Goal: Navigation & Orientation: Find specific page/section

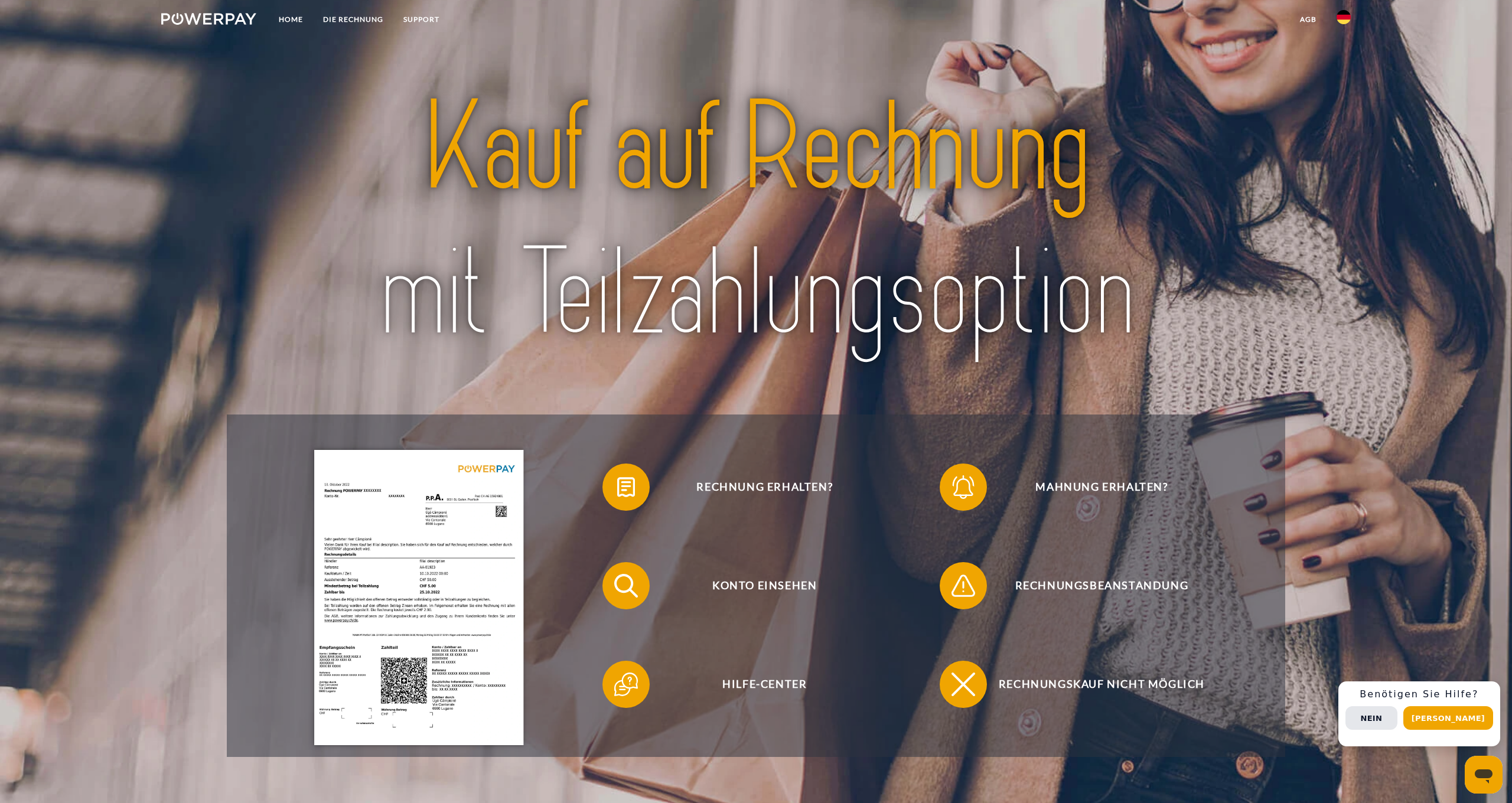
scroll to position [12, 1]
click at [1340, 22] on img at bounding box center [1343, 16] width 14 height 14
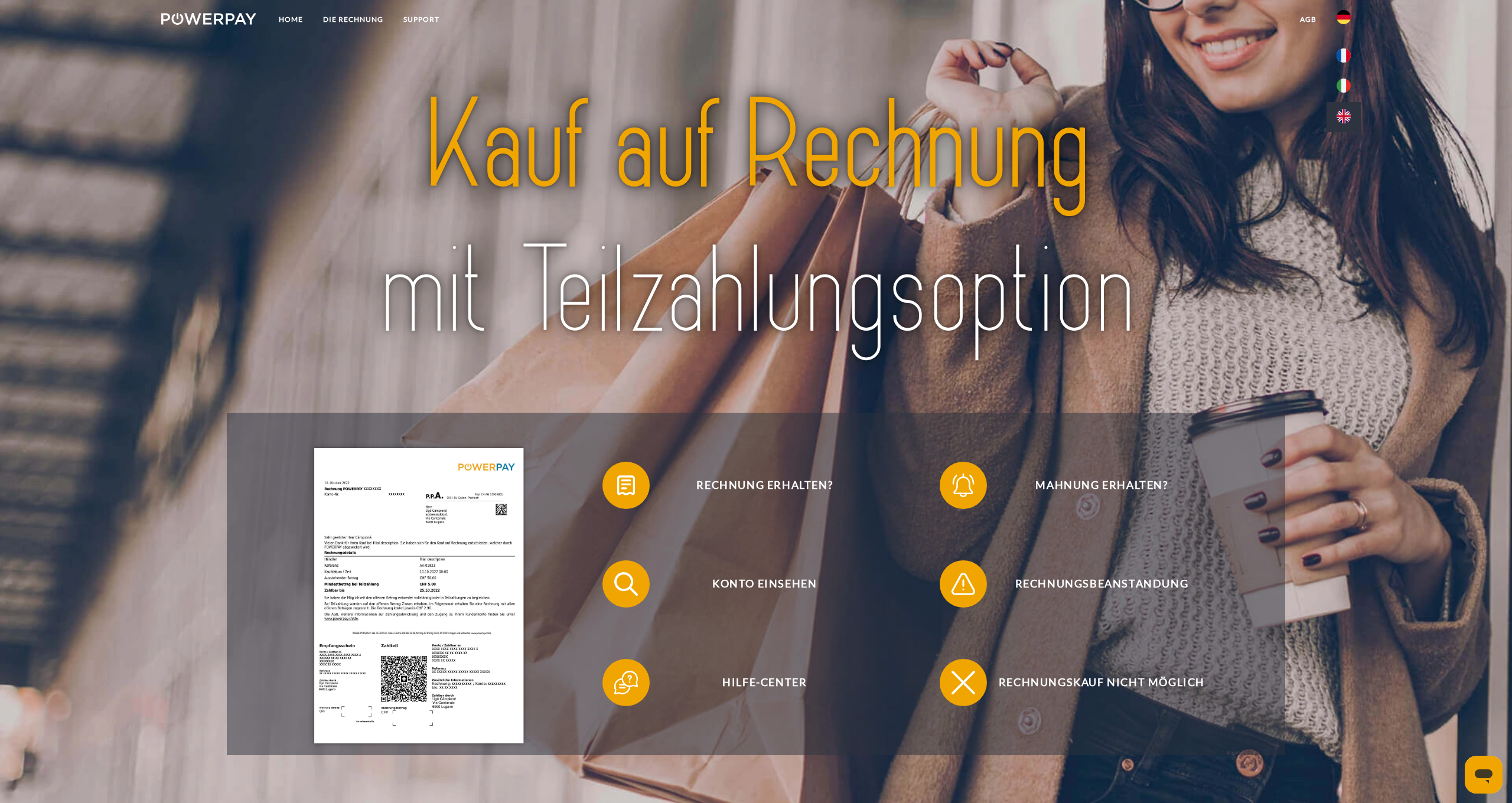
scroll to position [15, 1]
drag, startPoint x: 1343, startPoint y: 116, endPoint x: 1336, endPoint y: 115, distance: 7.1
click at [1342, 116] on img at bounding box center [1343, 116] width 14 height 14
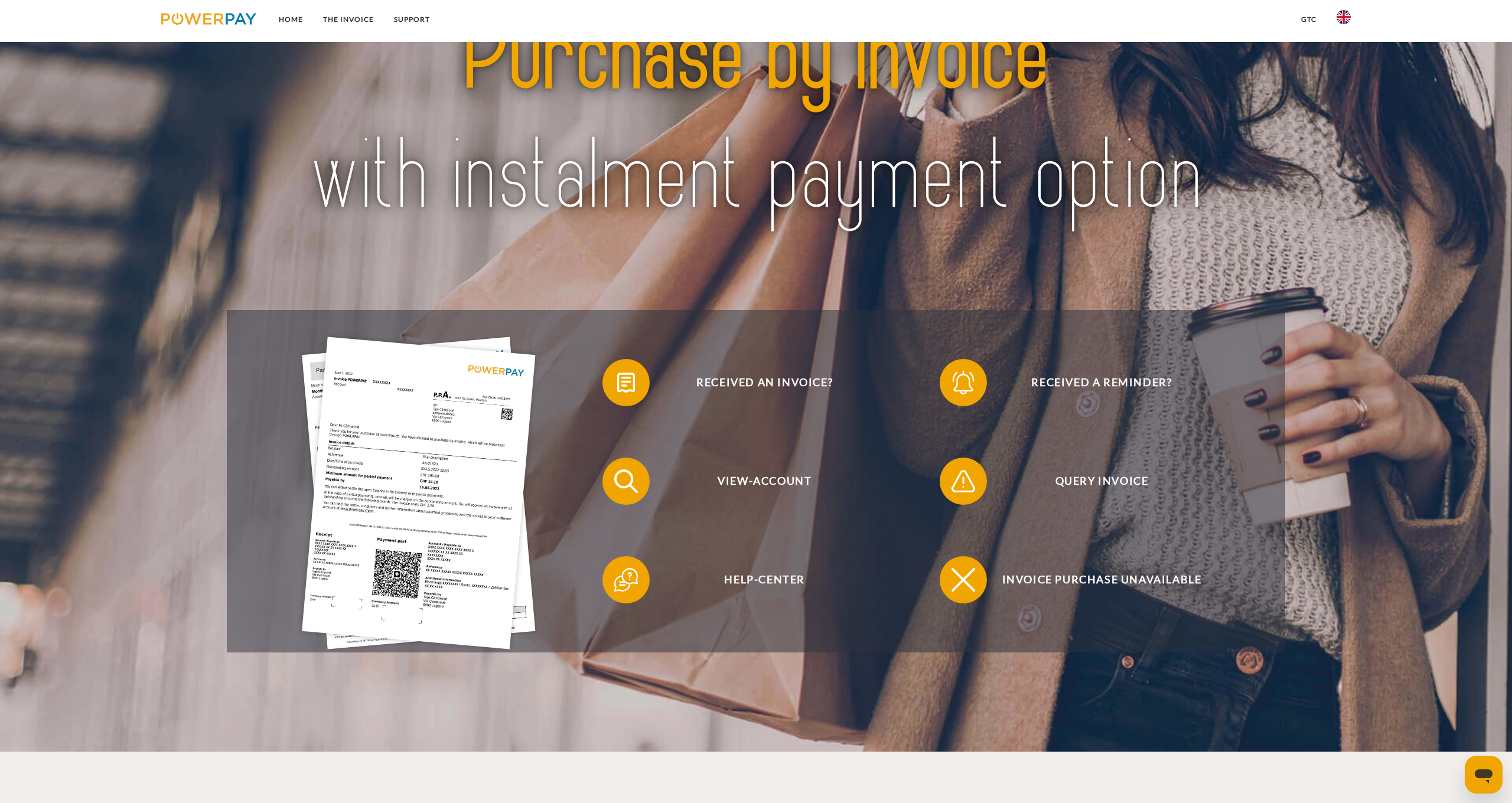
scroll to position [116, 0]
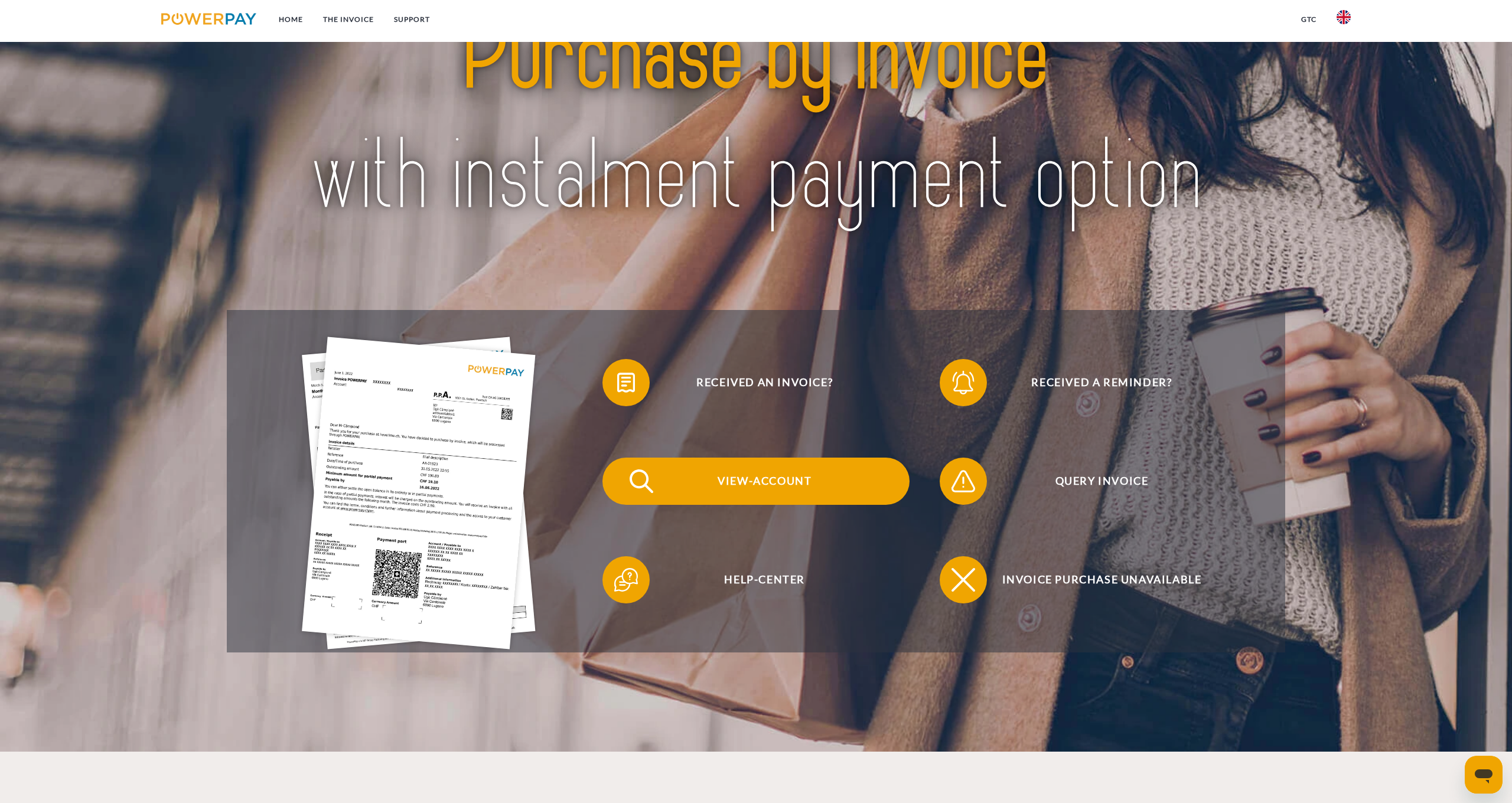
click at [742, 491] on span "View-Account" at bounding box center [764, 481] width 289 height 47
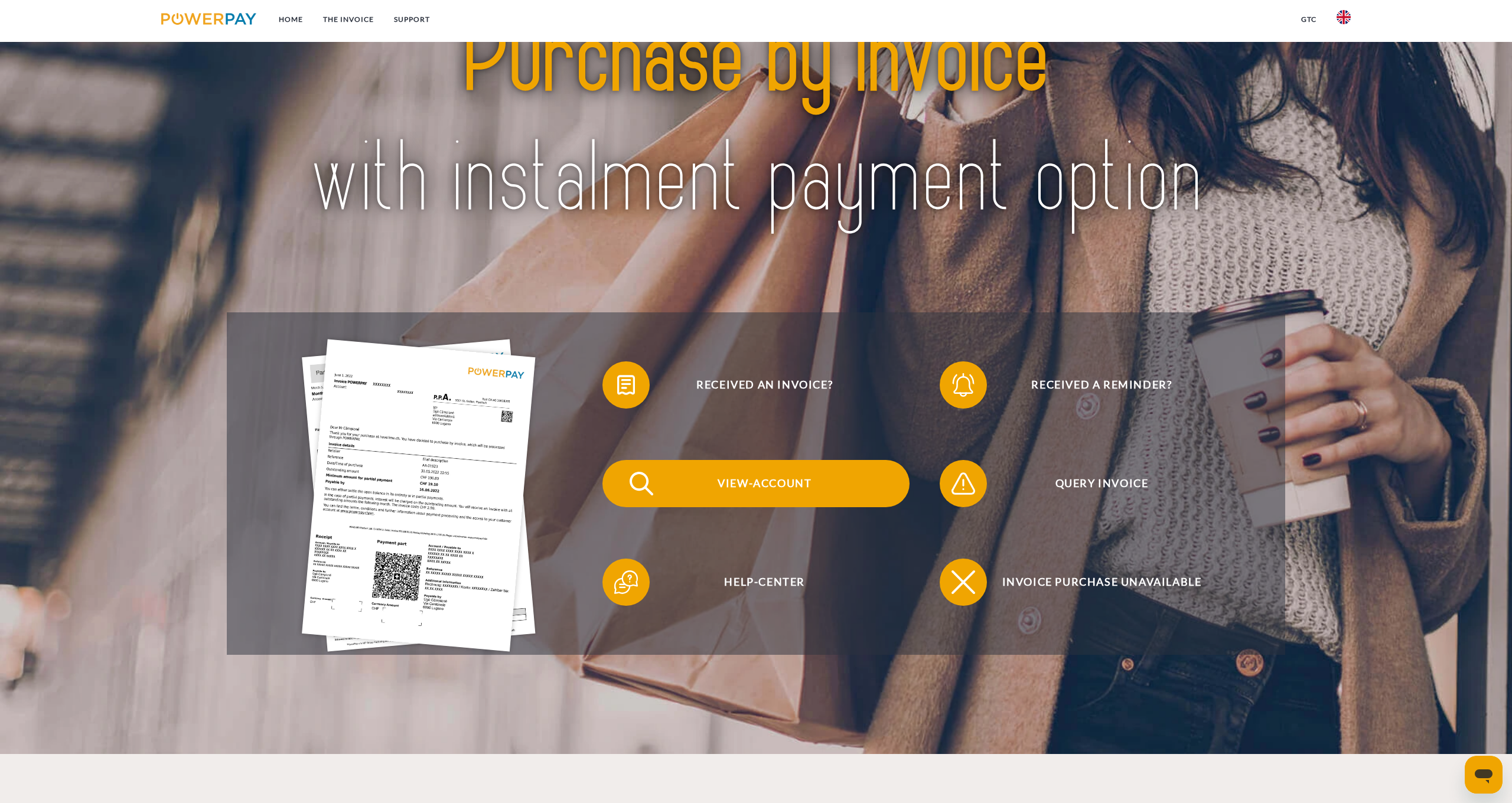
scroll to position [113, 1]
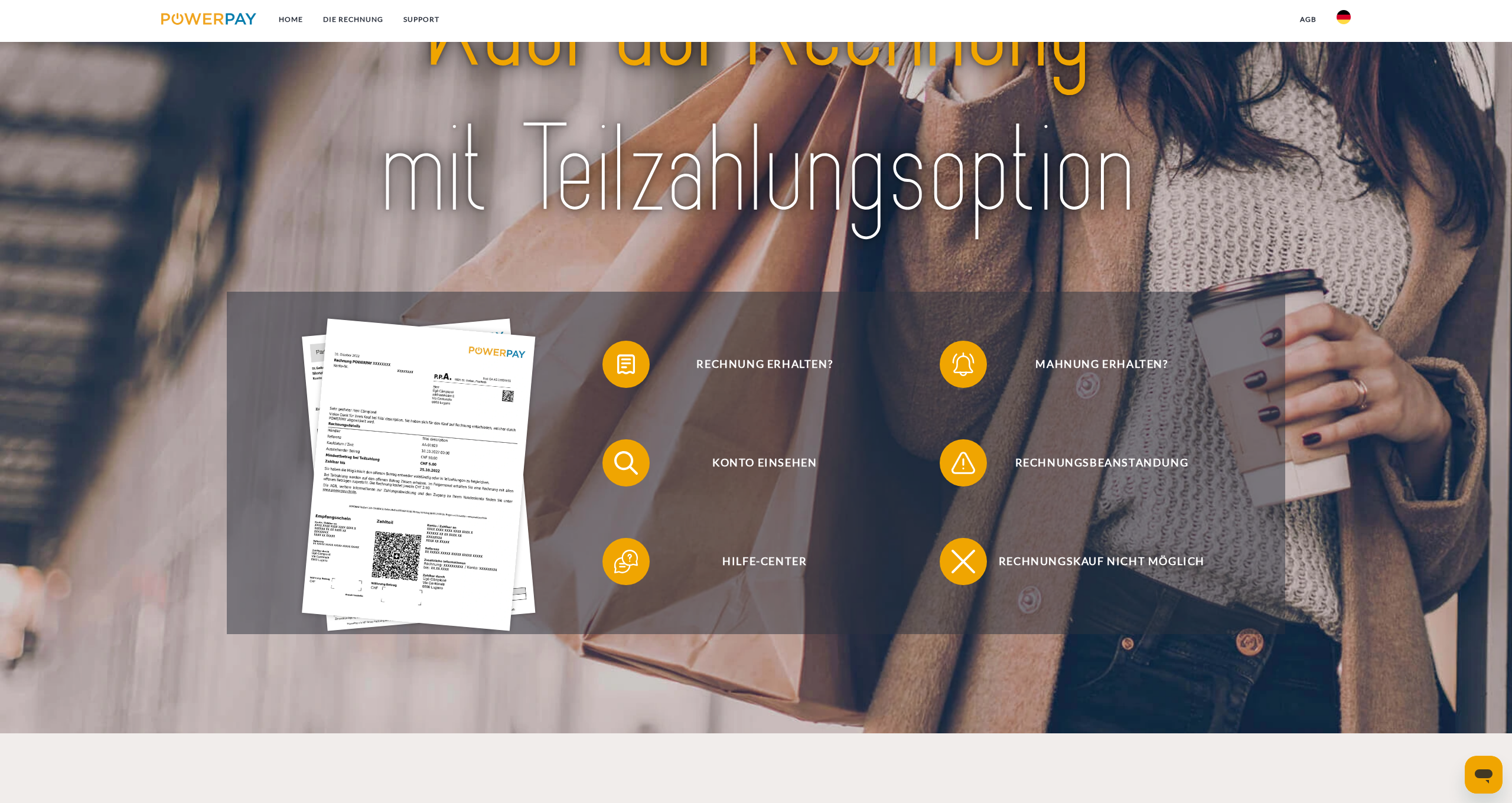
scroll to position [142, 0]
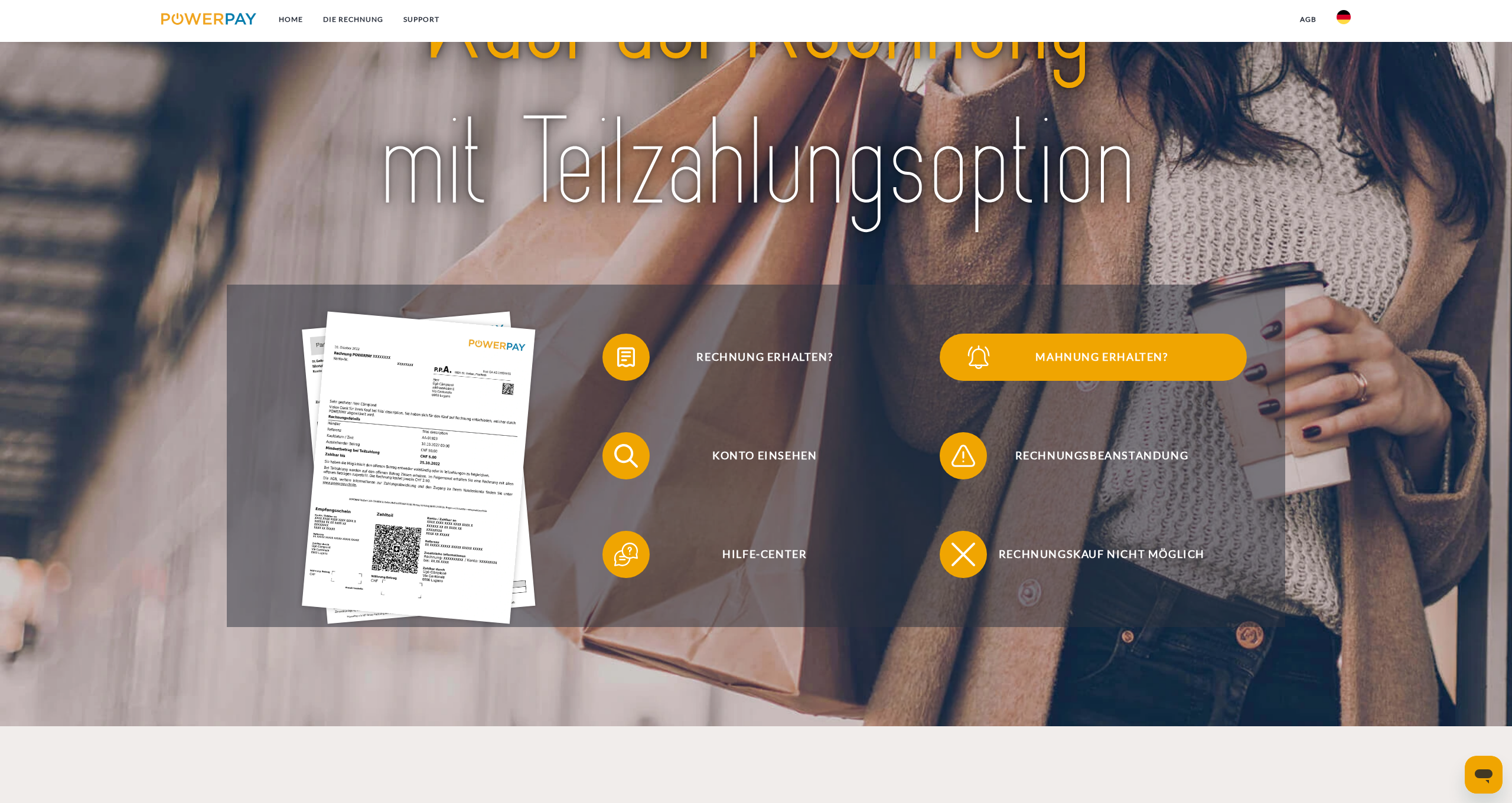
click at [1110, 358] on span "Mahnung erhalten?" at bounding box center [1101, 358] width 289 height 47
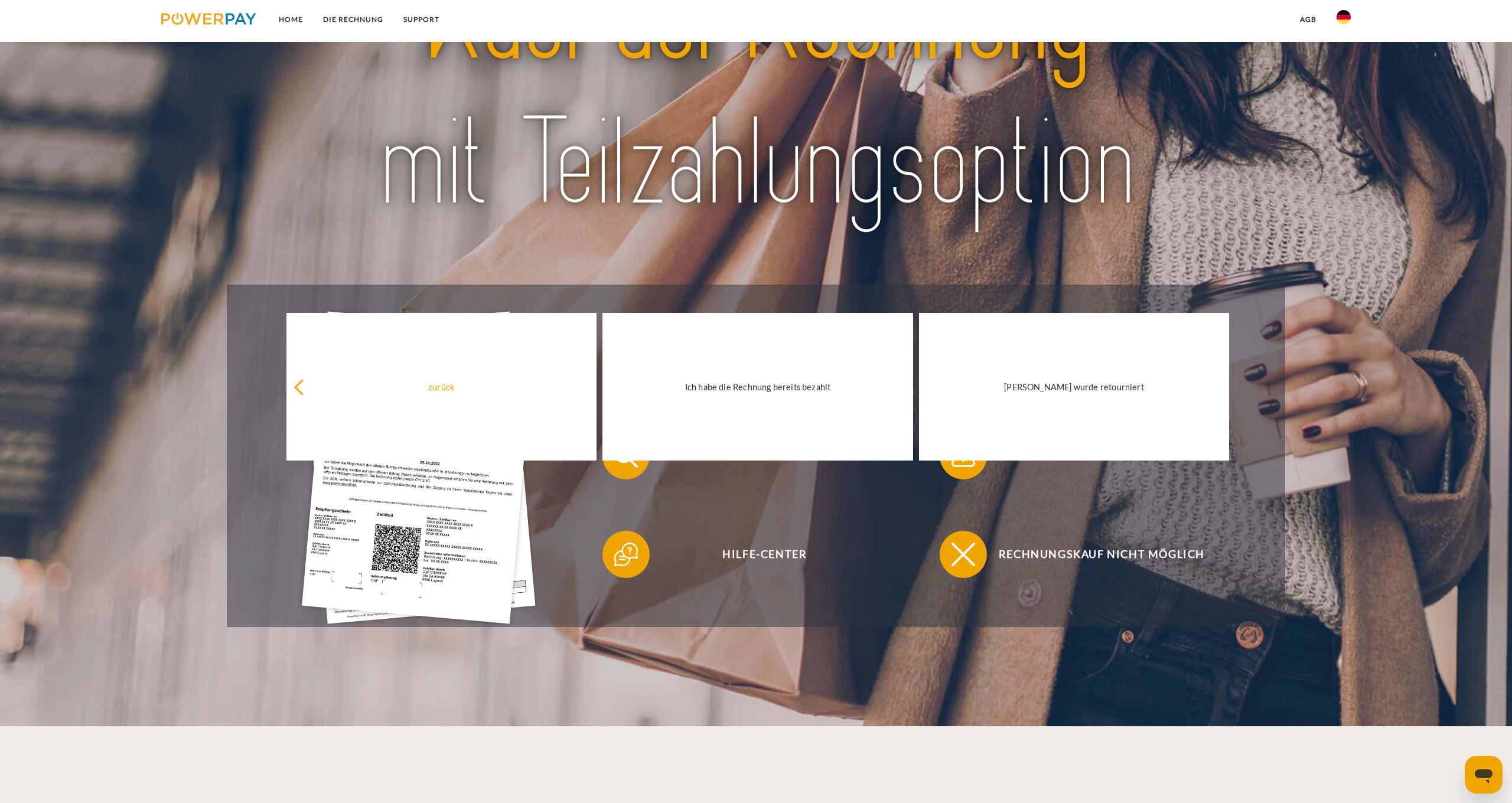
click at [1286, 349] on div "Rechnung erhalten? Mahnung erhalten? Konto einsehen" at bounding box center [756, 262] width 1210 height 729
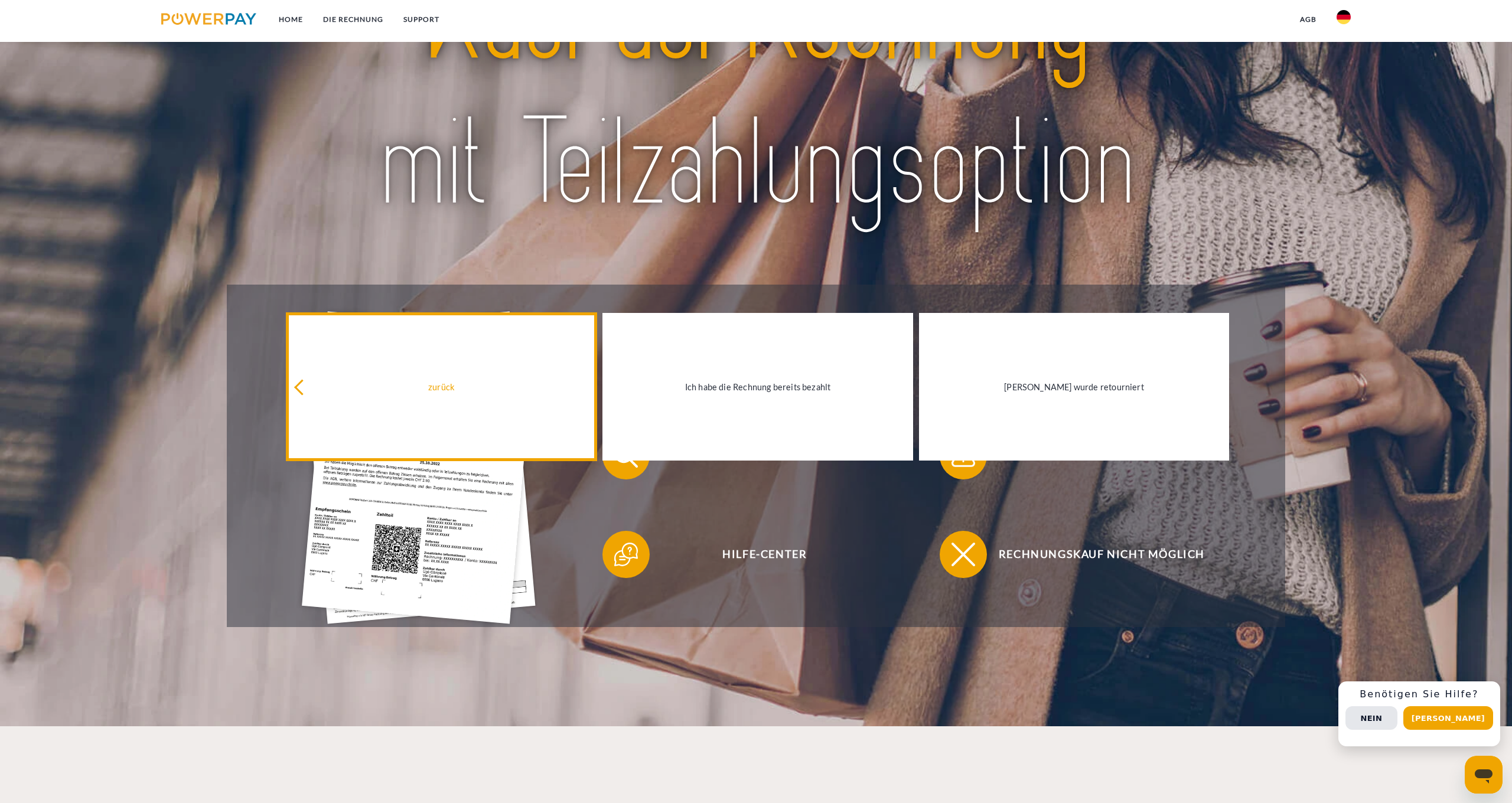
click at [504, 381] on div "zurück" at bounding box center [441, 388] width 296 height 16
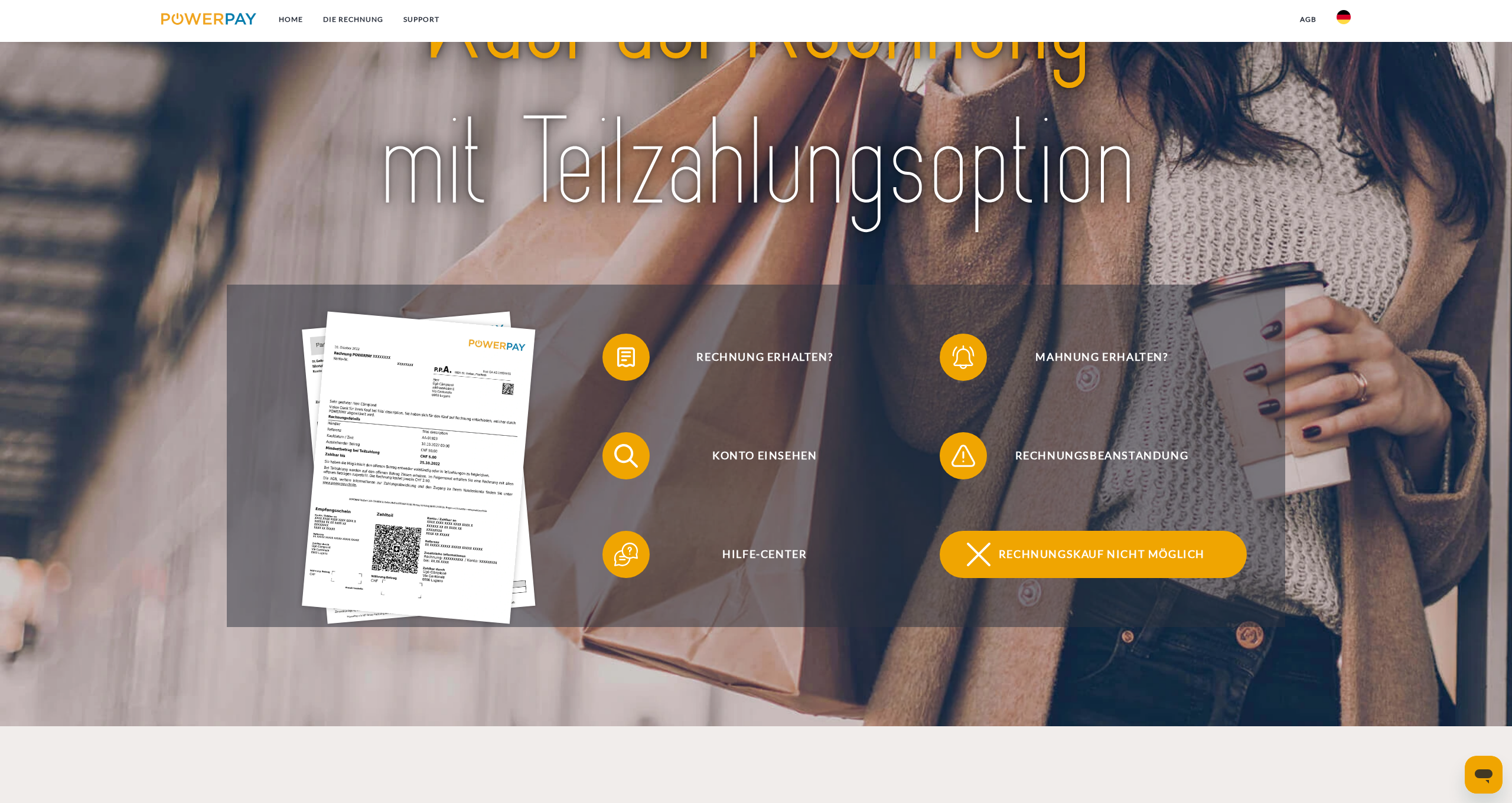
click at [1152, 557] on span "Rechnungskauf nicht möglich" at bounding box center [1101, 555] width 289 height 47
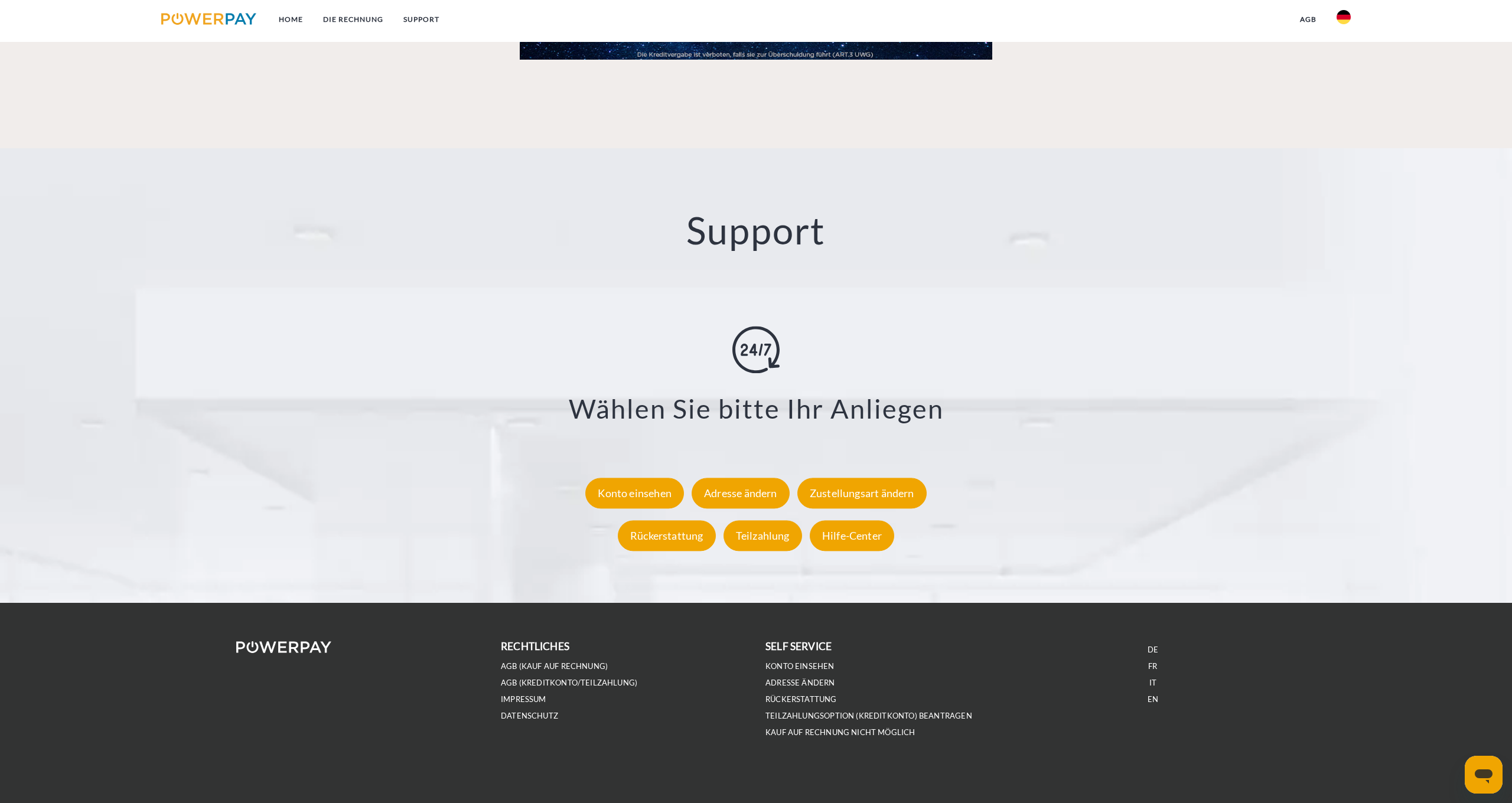
scroll to position [2012, 0]
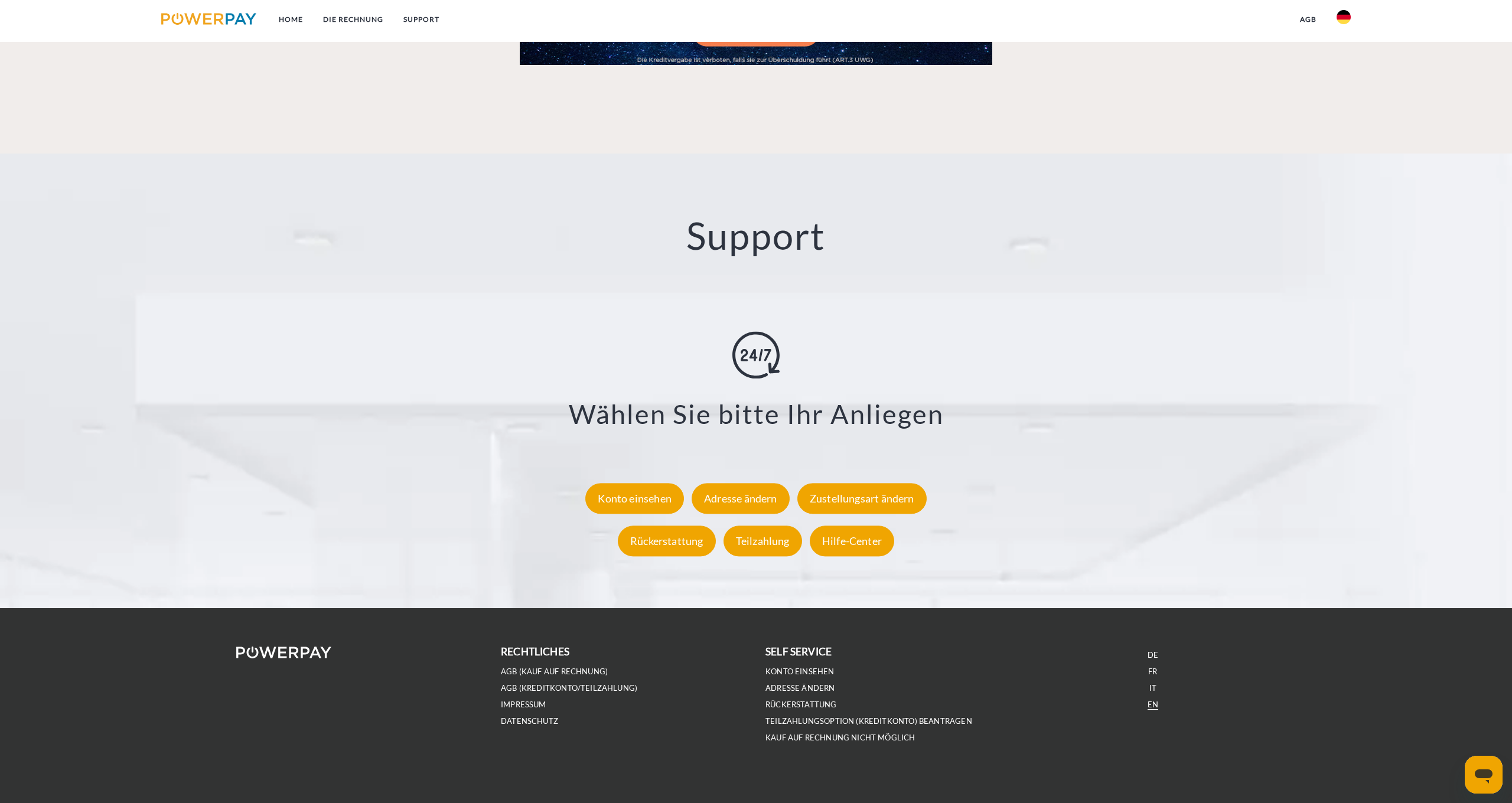
click at [1158, 710] on li "EN" at bounding box center [1154, 704] width 246 height 16
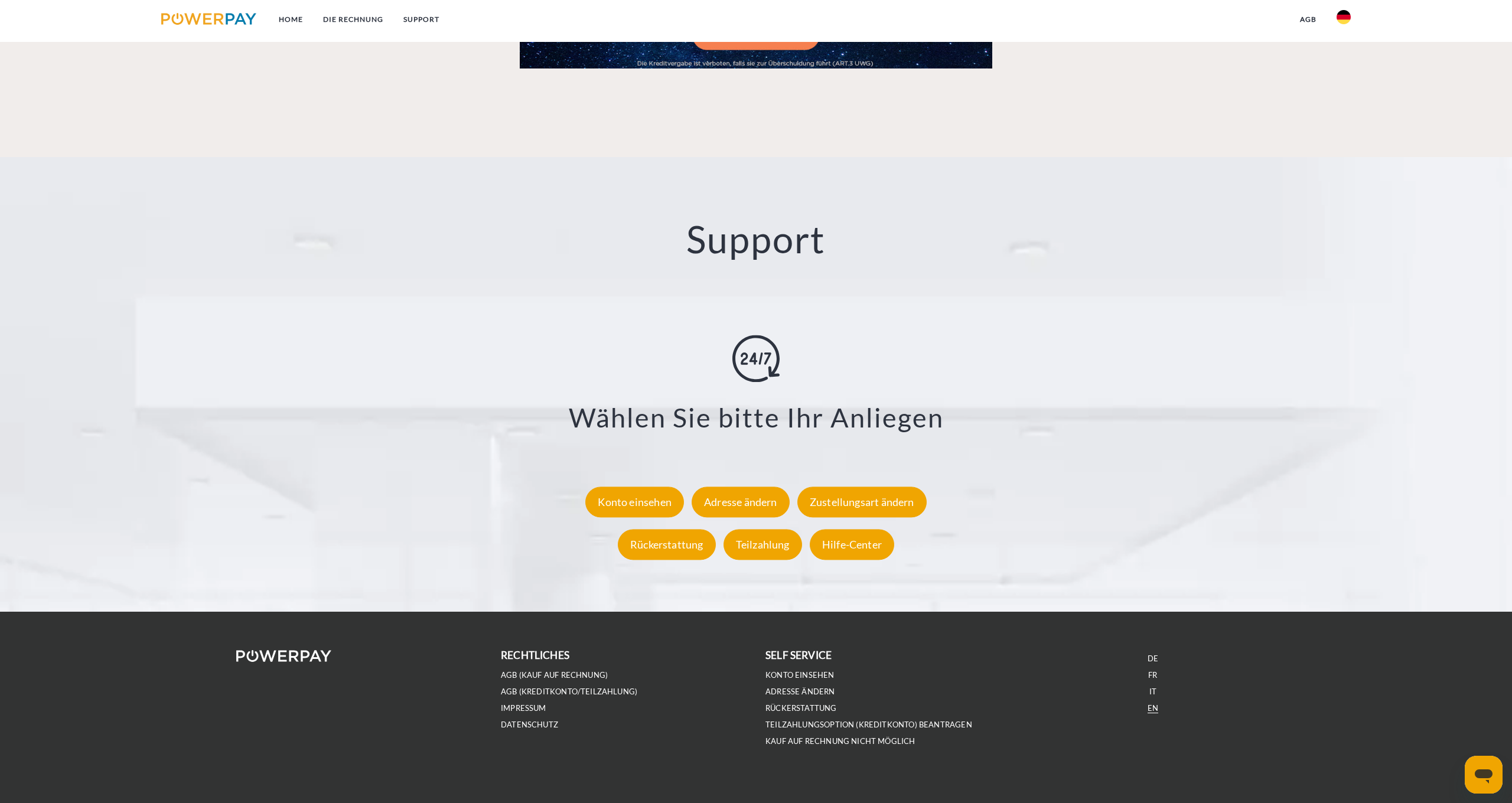
click at [1151, 709] on link "EN" at bounding box center [1153, 709] width 11 height 10
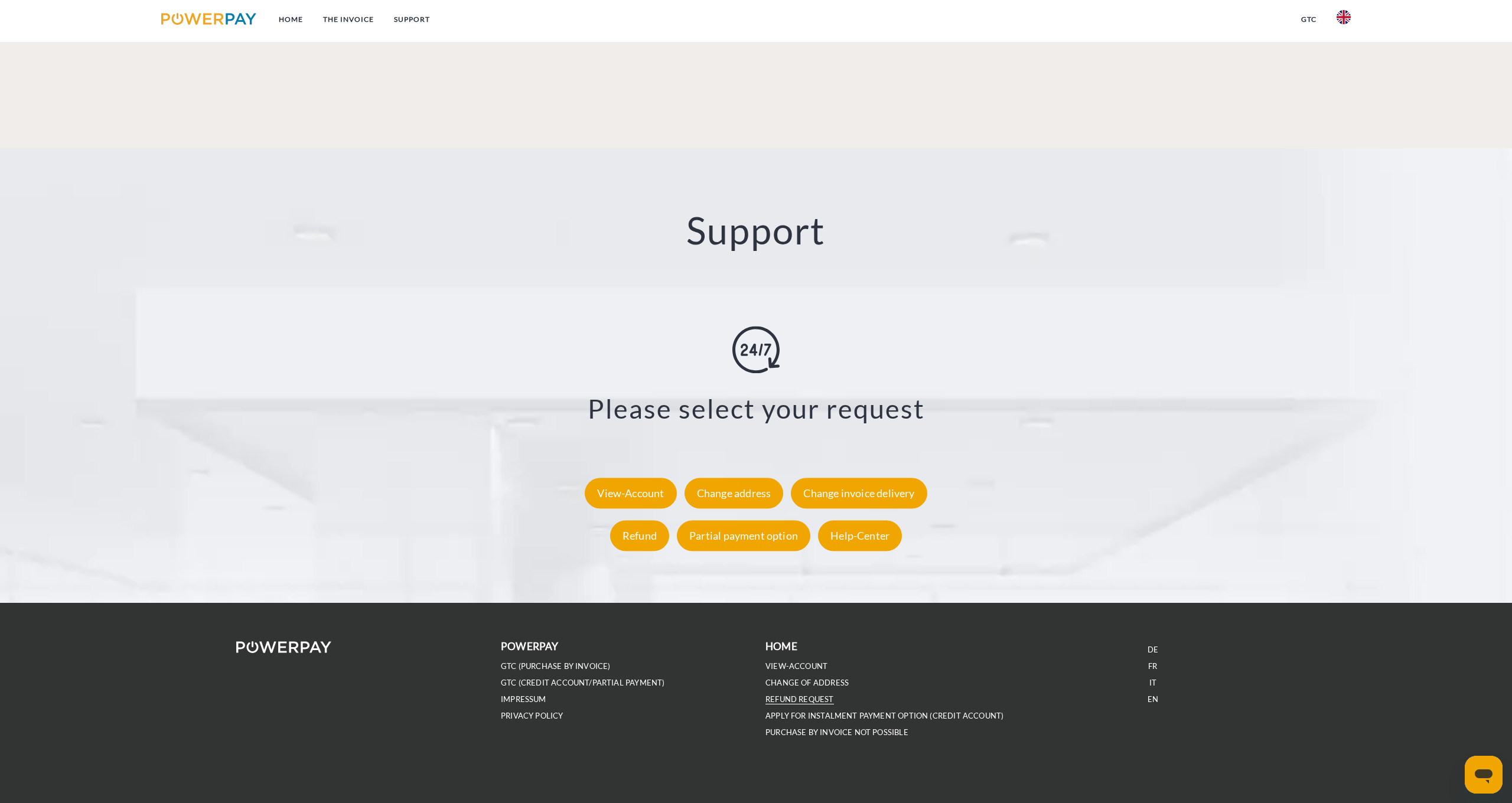
scroll to position [2112, 0]
click at [549, 665] on link "GTC (Purchase by invoice)" at bounding box center [556, 665] width 110 height 10
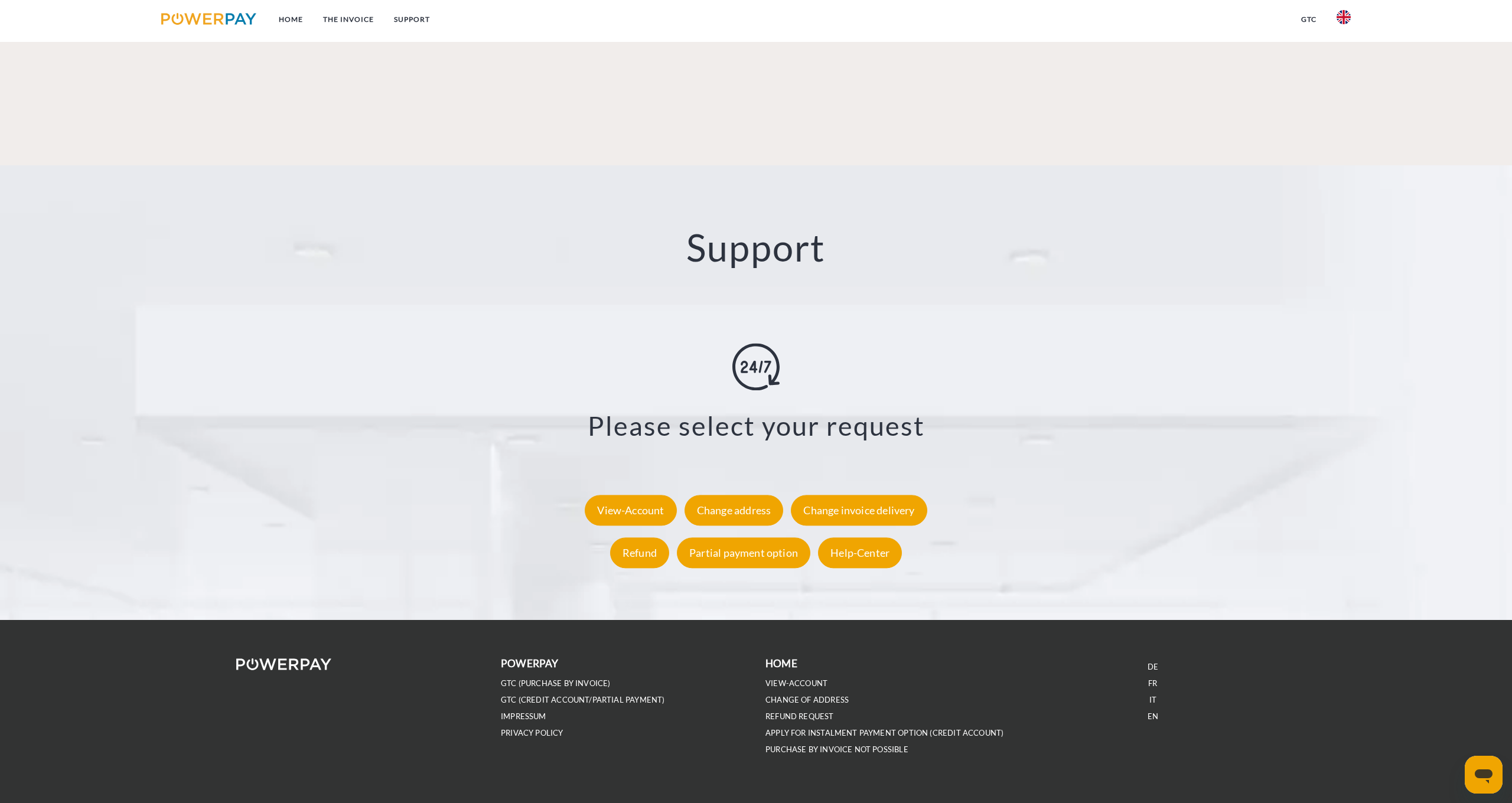
scroll to position [2096, 0]
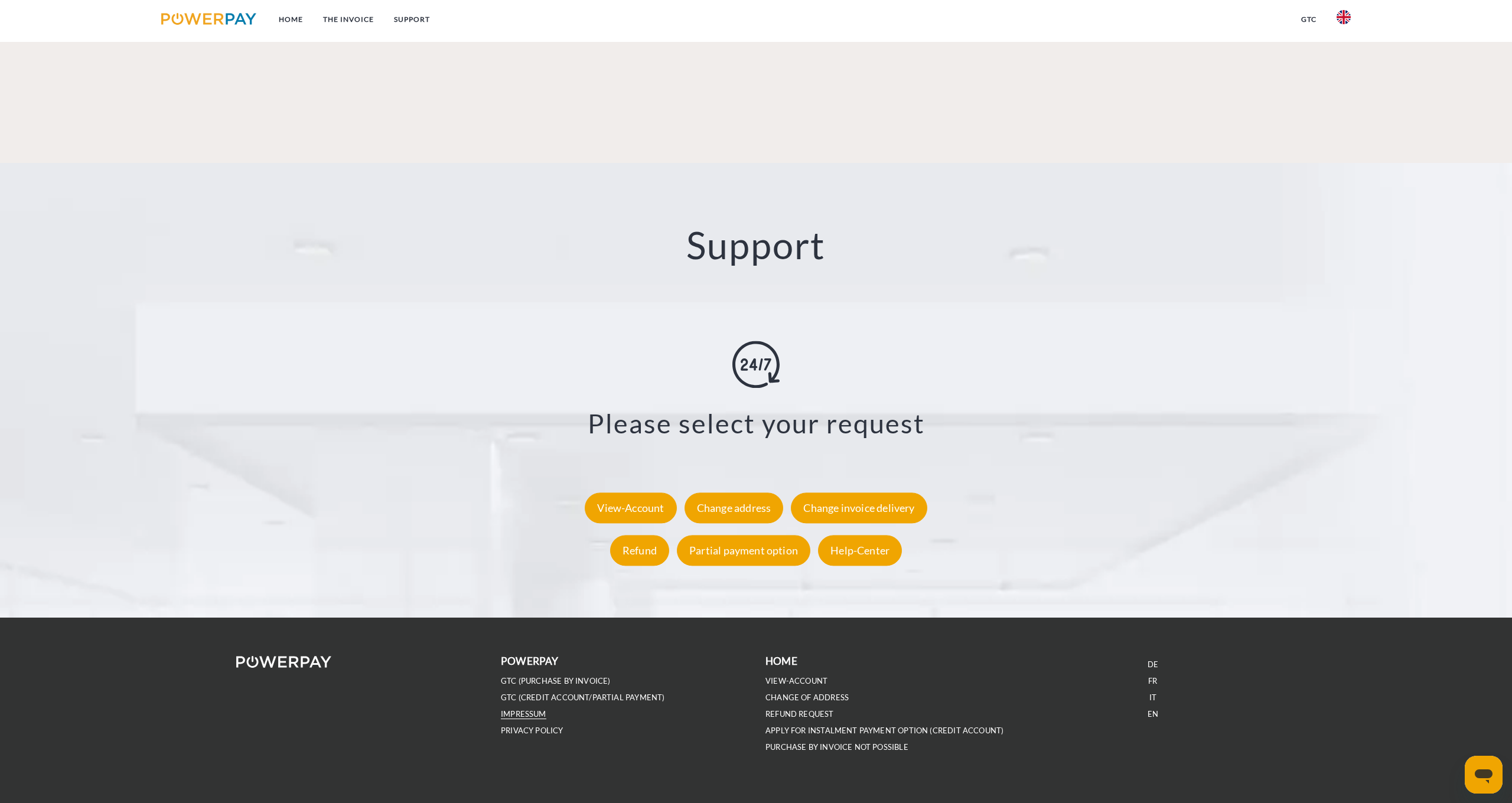
click at [536, 713] on link "IMPRESSUM" at bounding box center [524, 714] width 46 height 10
